Goal: Find specific page/section: Find specific page/section

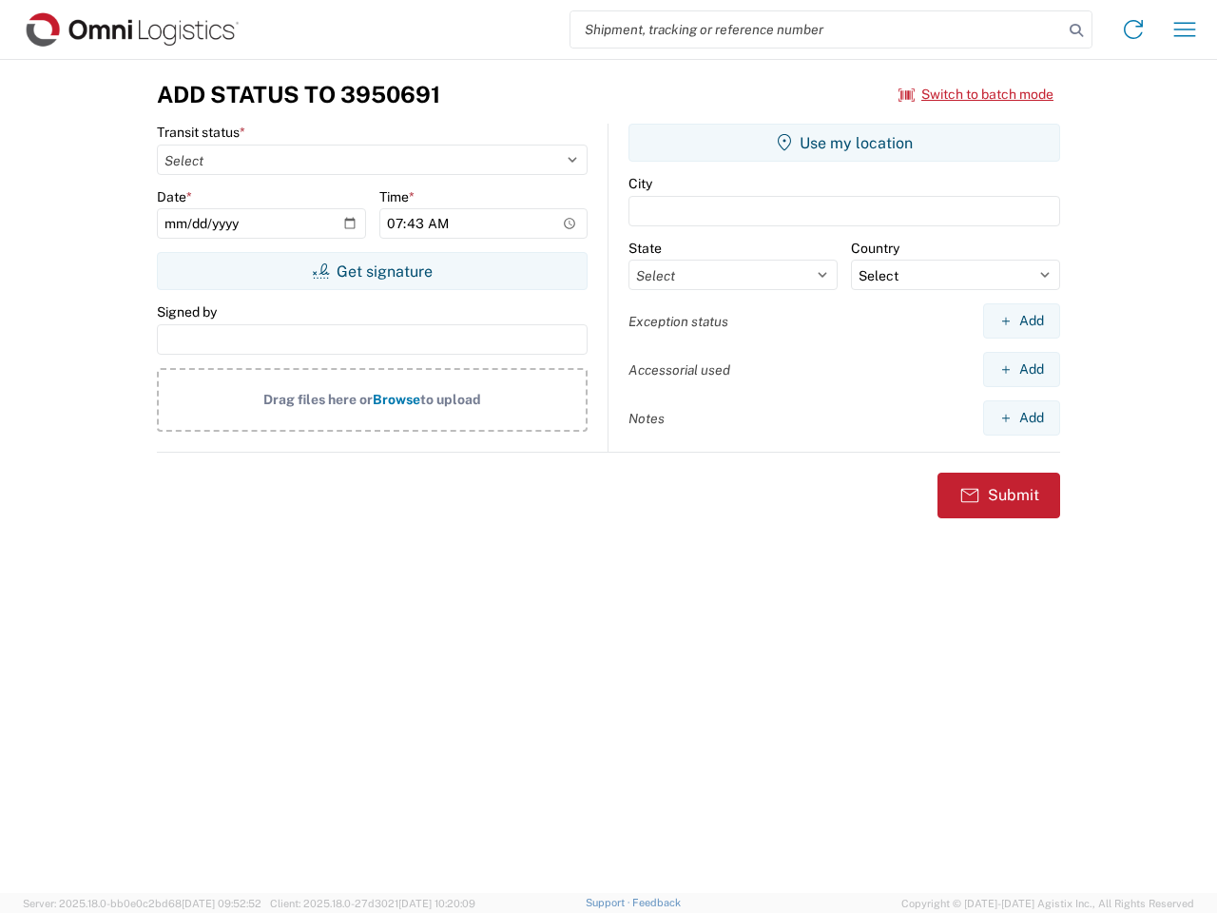
click at [817, 29] on input "search" at bounding box center [816, 29] width 492 height 36
click at [1076, 30] on icon at bounding box center [1076, 30] width 27 height 27
click at [1133, 29] on icon at bounding box center [1133, 29] width 30 height 30
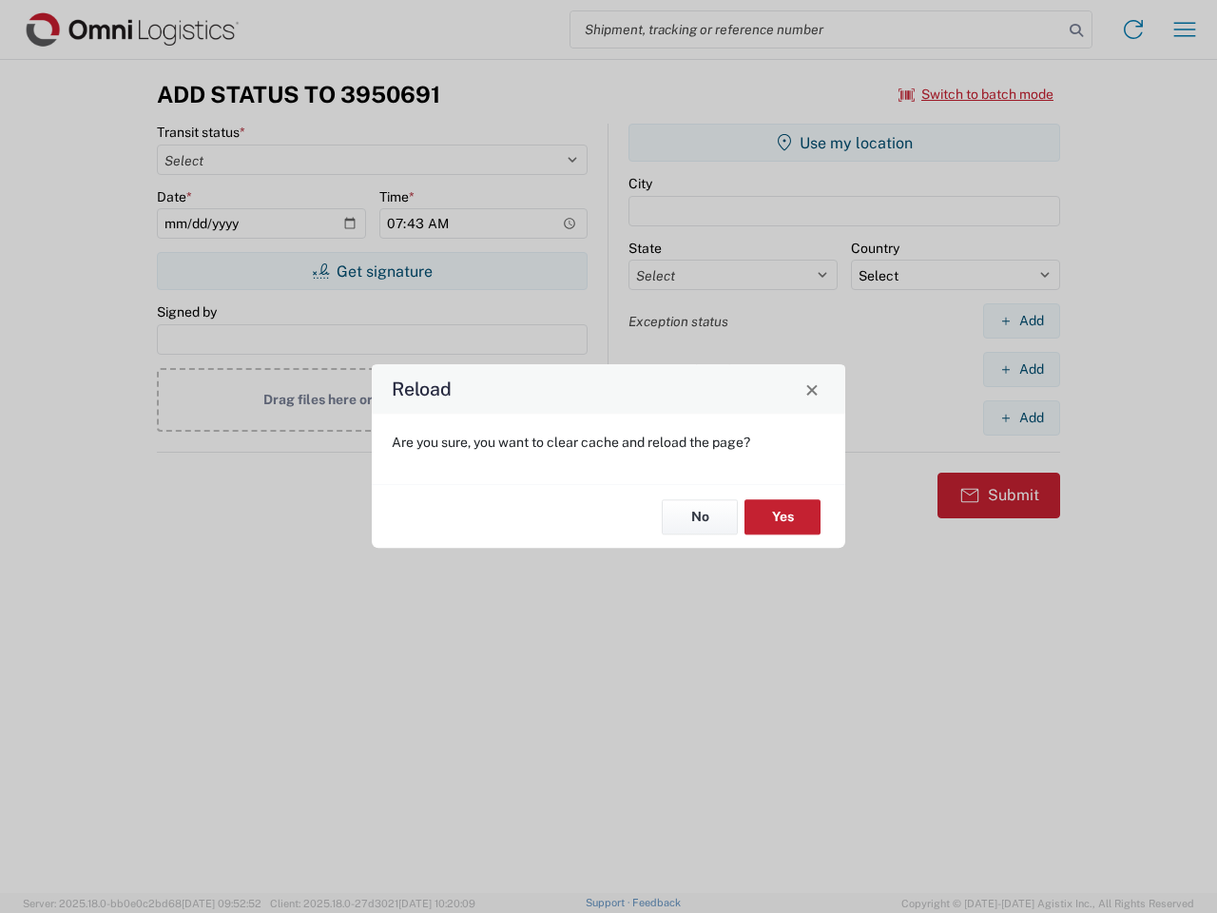
click at [1185, 29] on div "Reload Are you sure, you want to clear cache and reload the page? No Yes" at bounding box center [608, 456] width 1217 height 913
click at [976, 94] on div "Reload Are you sure, you want to clear cache and reload the page? No Yes" at bounding box center [608, 456] width 1217 height 913
click at [372, 271] on div "Reload Are you sure, you want to clear cache and reload the page? No Yes" at bounding box center [608, 456] width 1217 height 913
click at [844, 143] on div "Reload Are you sure, you want to clear cache and reload the page? No Yes" at bounding box center [608, 456] width 1217 height 913
click at [1021, 320] on div "Reload Are you sure, you want to clear cache and reload the page? No Yes" at bounding box center [608, 456] width 1217 height 913
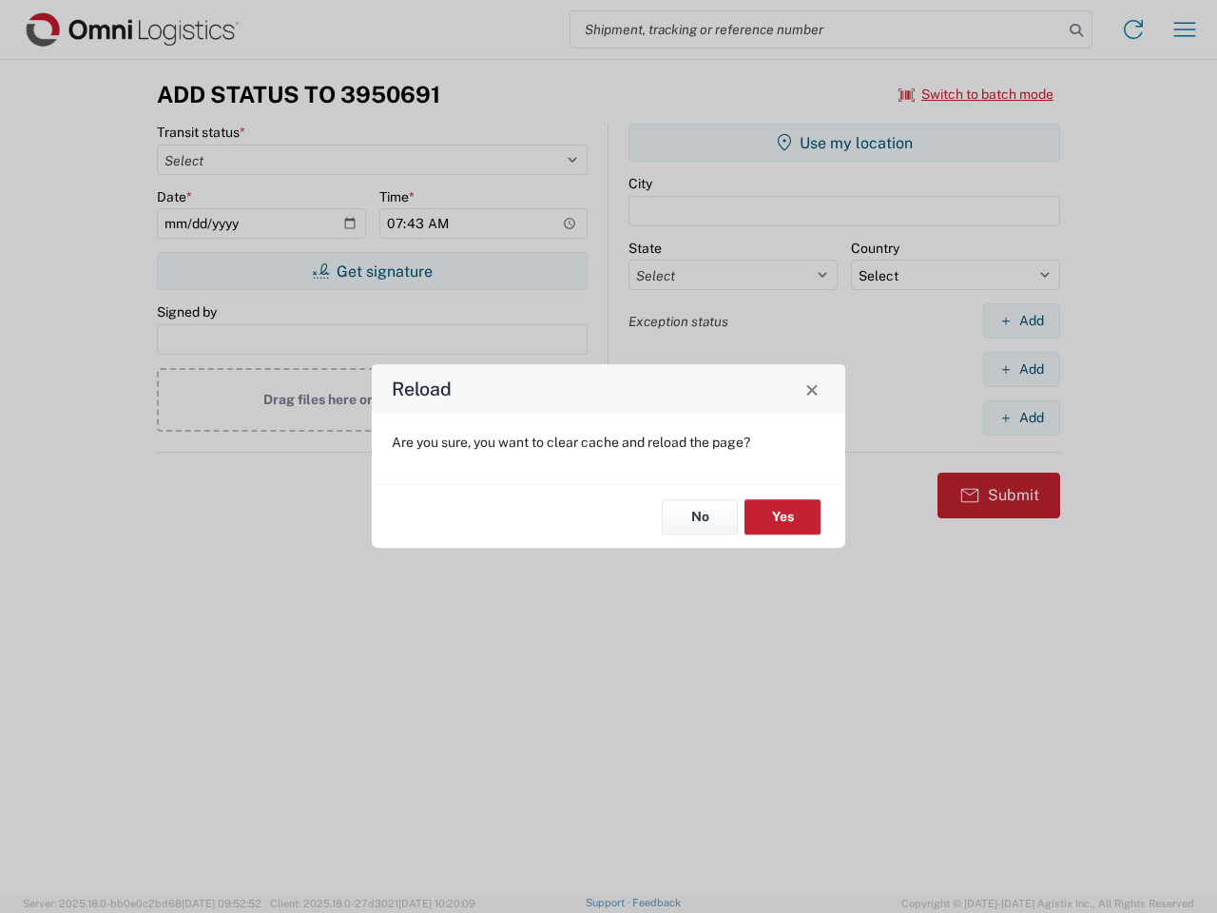
click at [1021, 369] on div "Reload Are you sure, you want to clear cache and reload the page? No Yes" at bounding box center [608, 456] width 1217 height 913
click at [1021, 417] on div "Reload Are you sure, you want to clear cache and reload the page? No Yes" at bounding box center [608, 456] width 1217 height 913
